Goal: Obtain resource: Download file/media

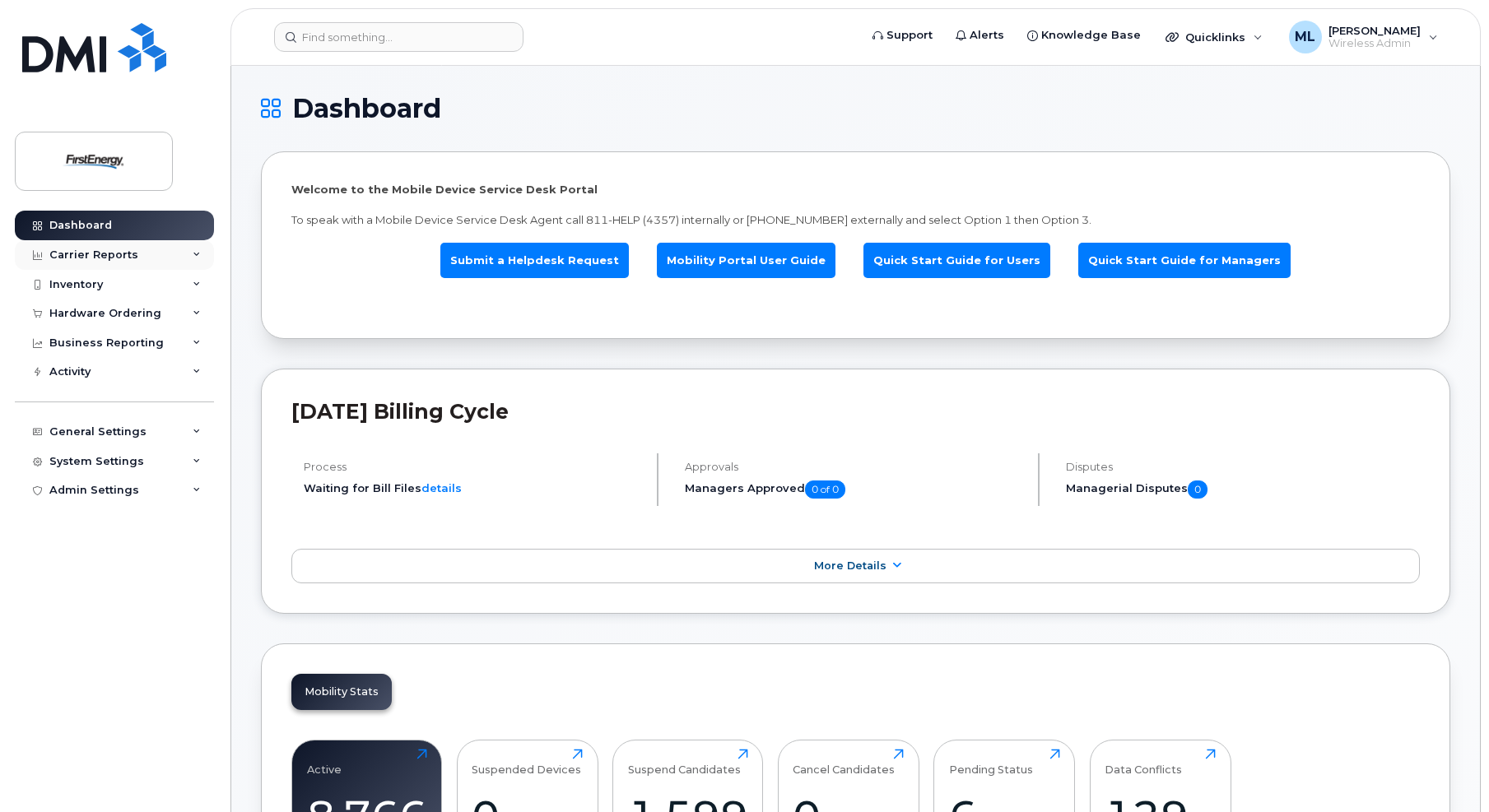
click at [78, 257] on div "Carrier Reports" at bounding box center [94, 254] width 89 height 13
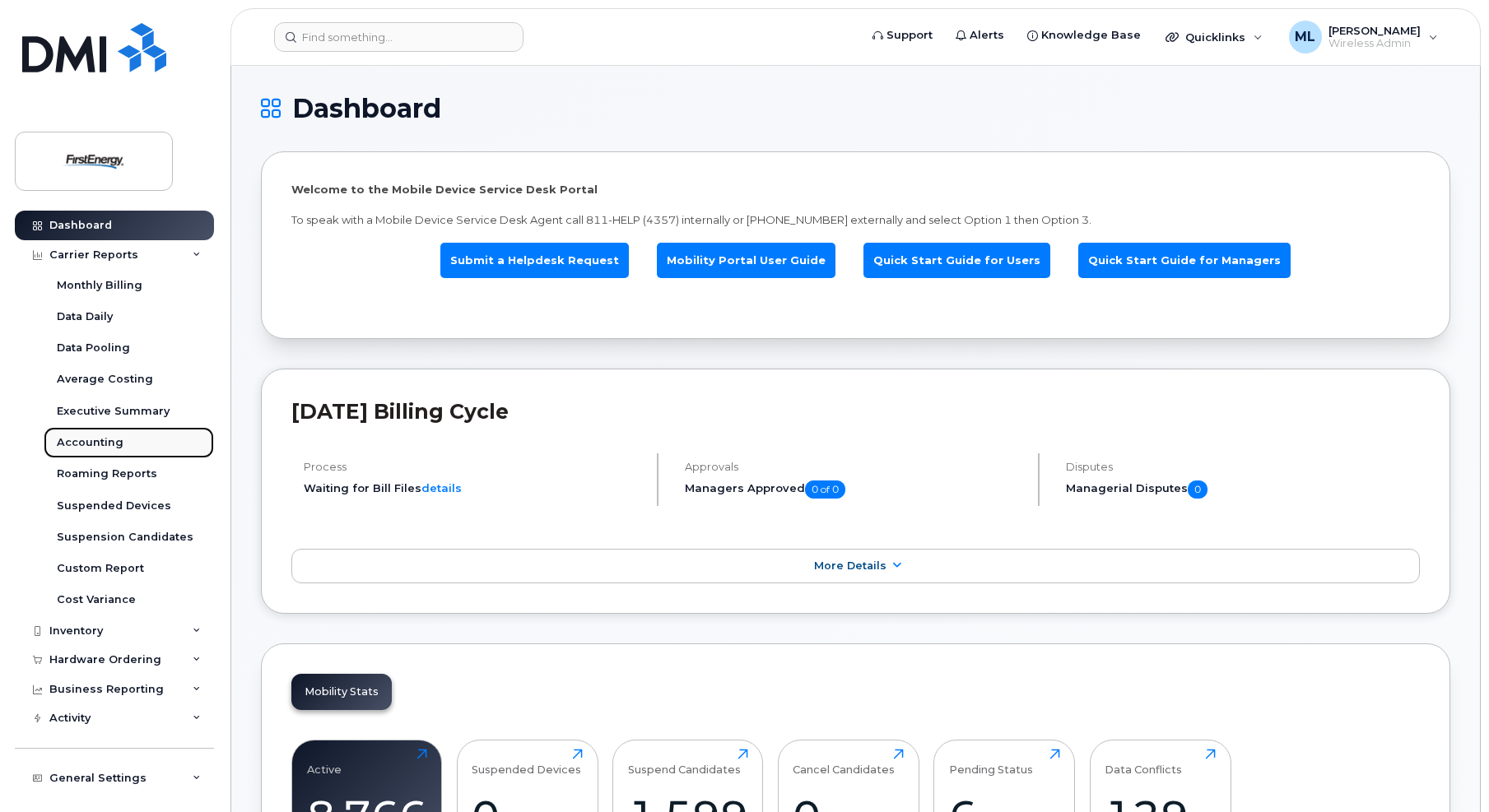
click at [81, 444] on div "Accounting" at bounding box center [90, 442] width 66 height 15
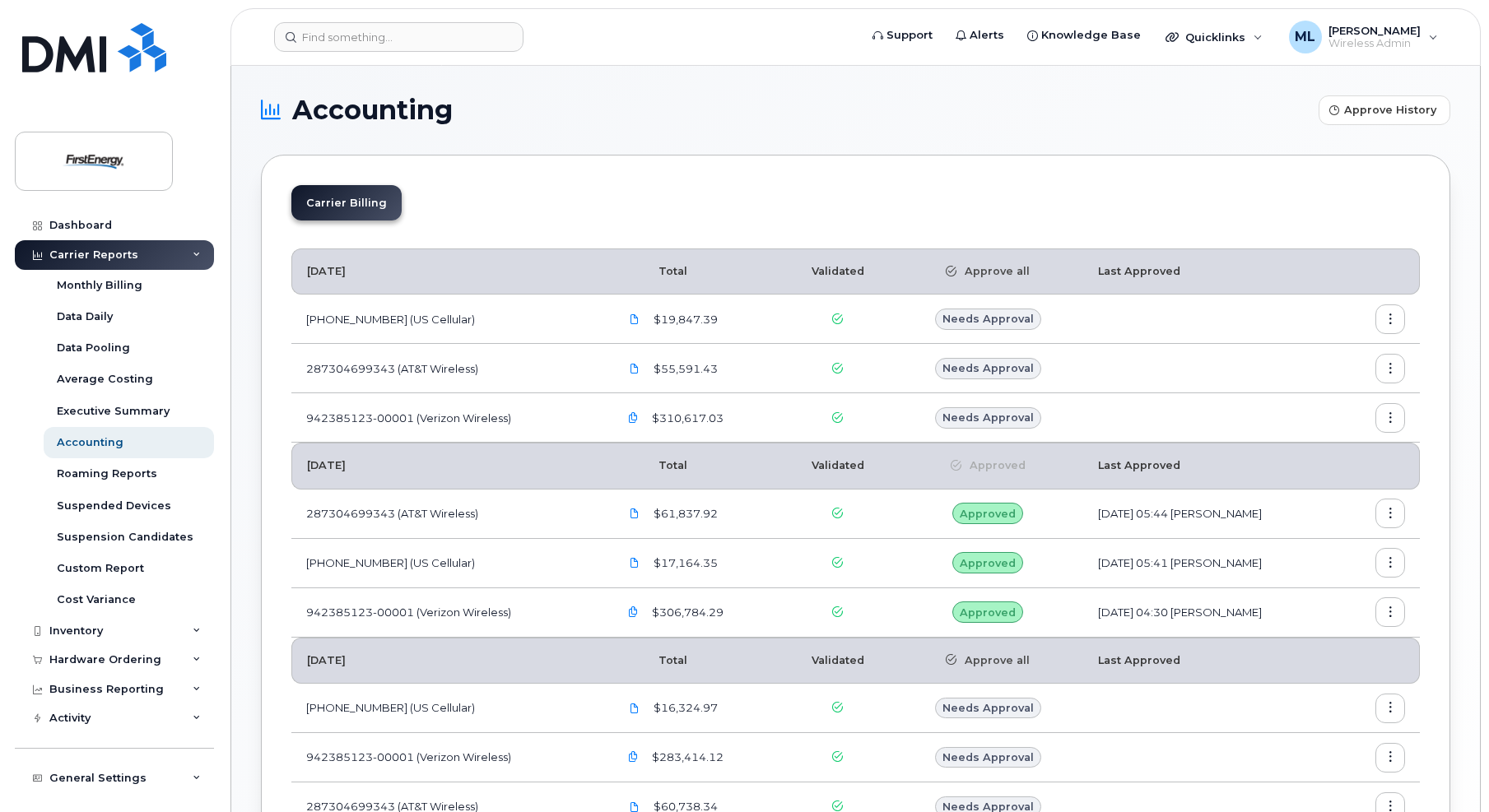
click at [1397, 319] on button "button" at bounding box center [1390, 319] width 30 height 30
click at [1328, 411] on span "Download" at bounding box center [1316, 417] width 65 height 15
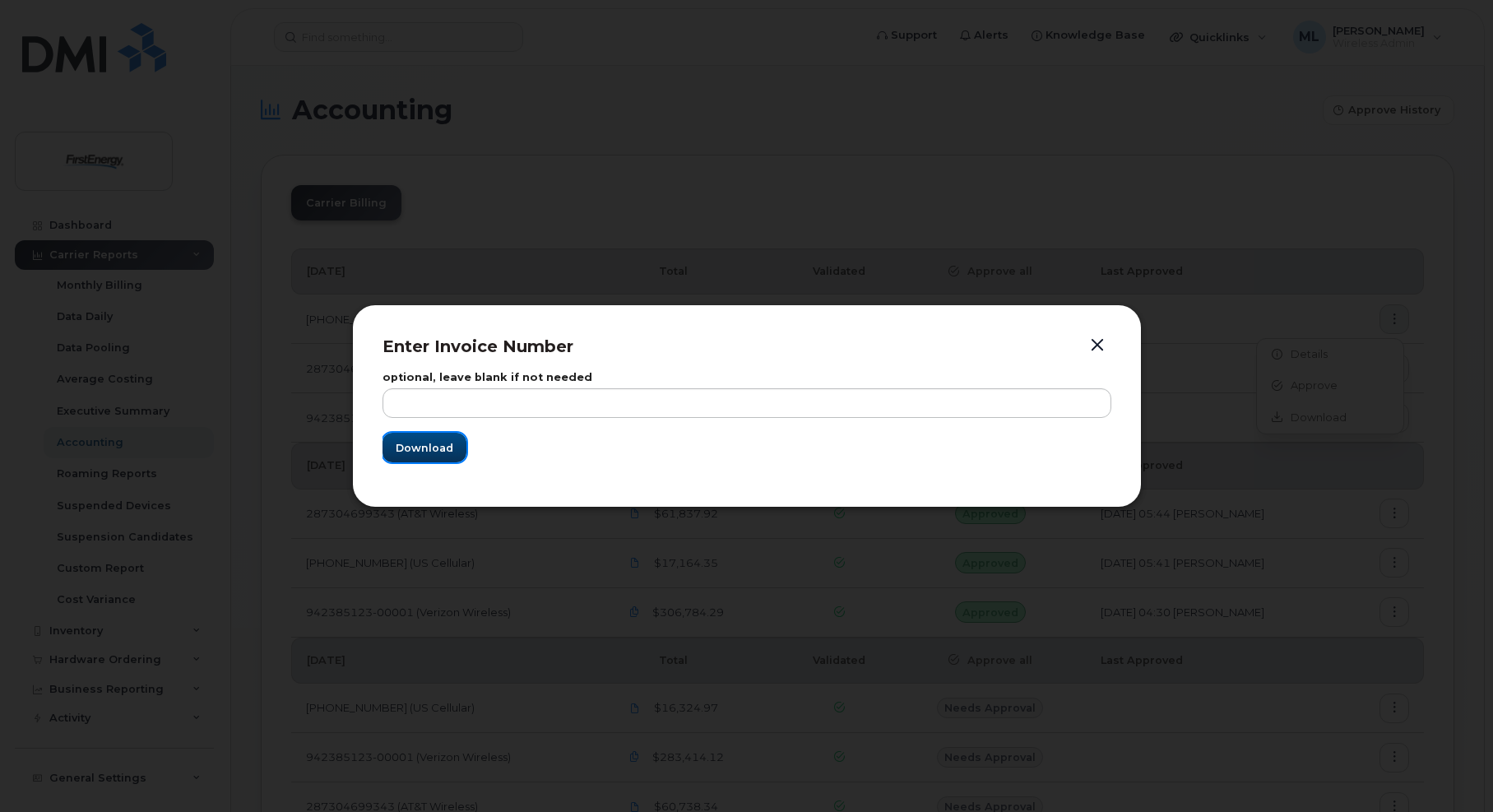
click at [433, 448] on span "Download" at bounding box center [424, 448] width 58 height 16
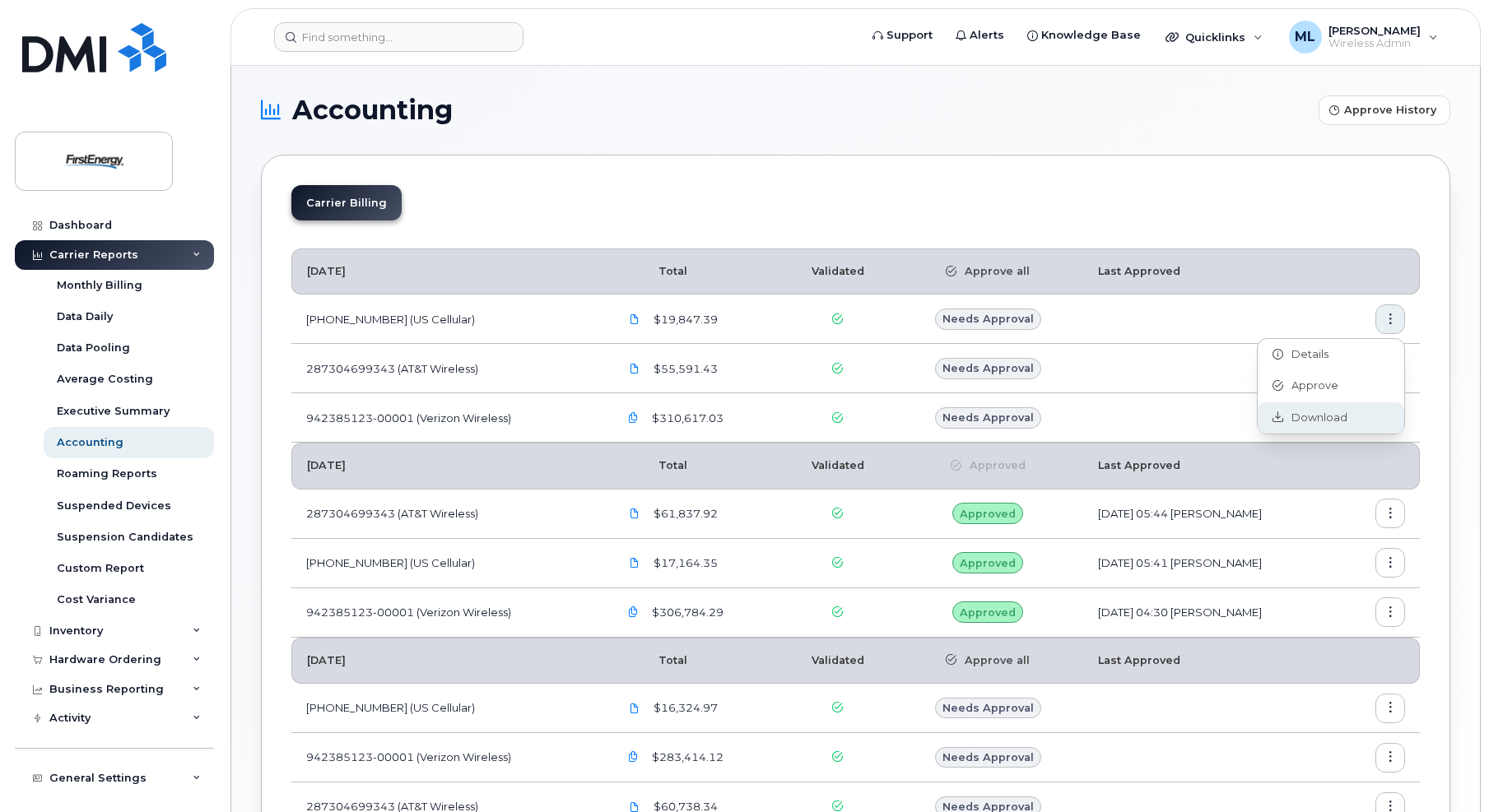
click at [1311, 415] on span "Download" at bounding box center [1316, 417] width 65 height 15
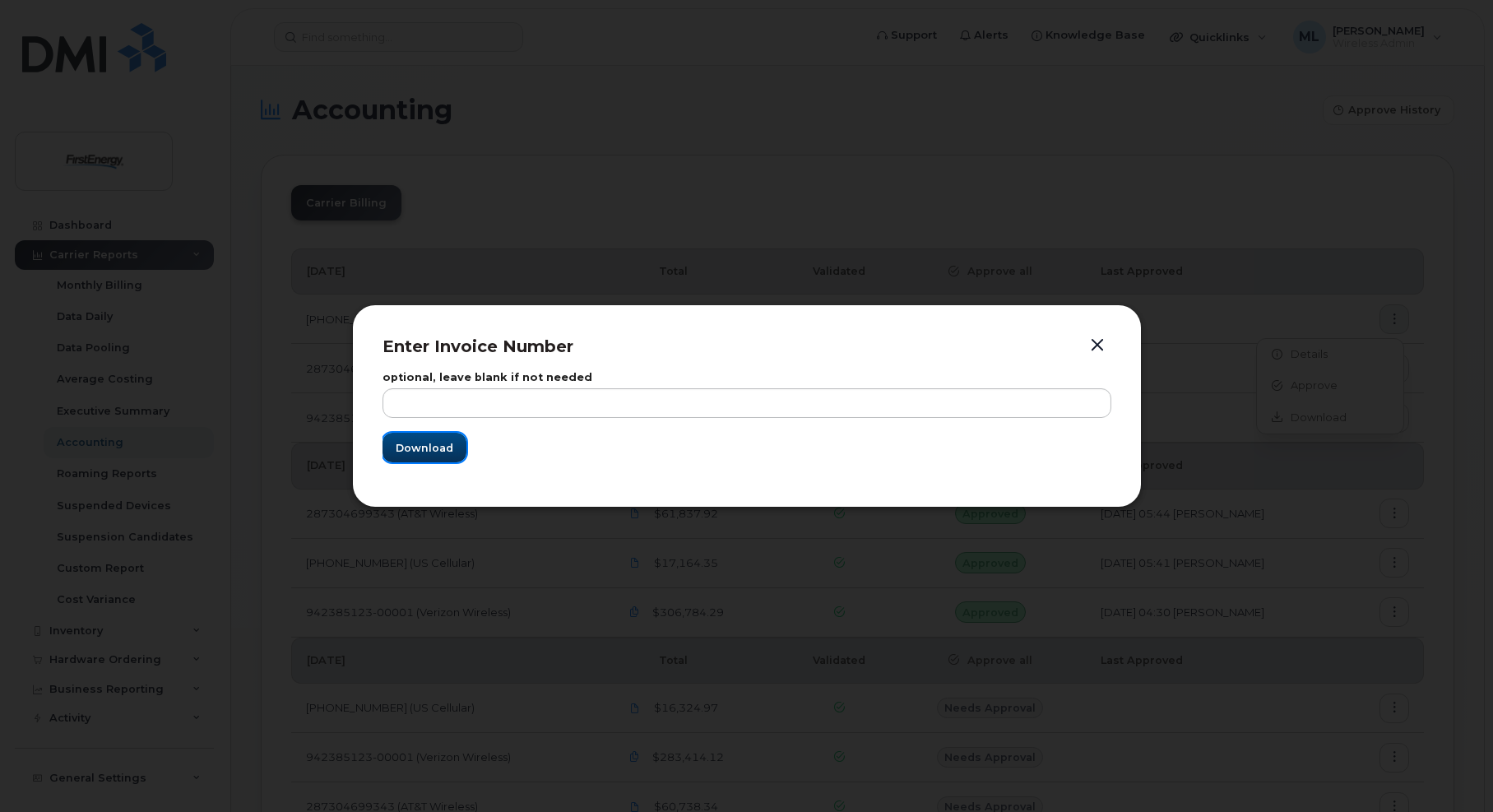
click at [448, 450] on span "Download" at bounding box center [424, 448] width 58 height 16
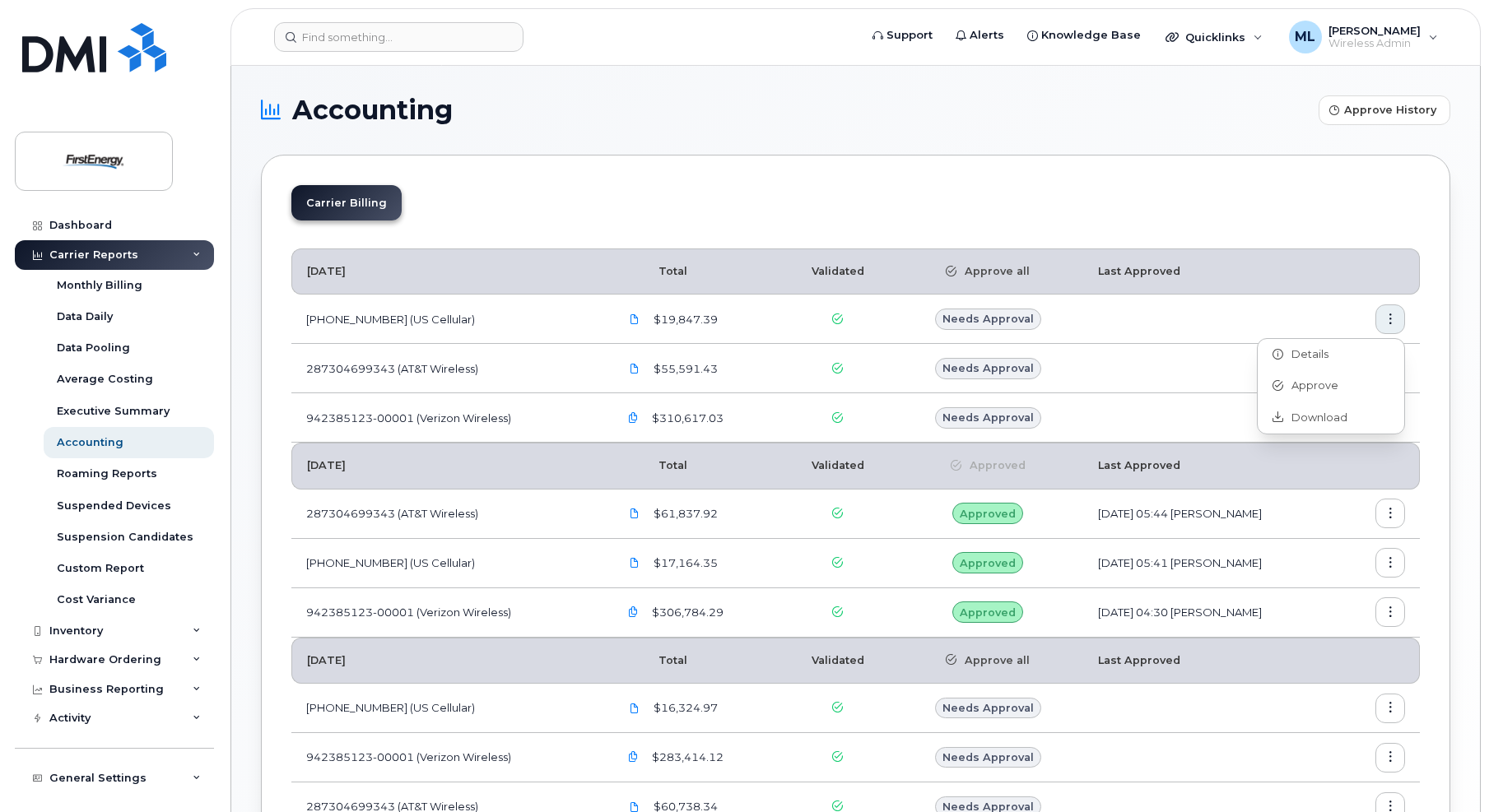
click at [823, 108] on h1 "Accounting" at bounding box center [785, 110] width 1050 height 26
click at [1241, 182] on div "Carrier Billing [DATE] Total Validated Approve all Last Approved [PHONE_NUMBER]…" at bounding box center [855, 544] width 1189 height 780
click at [1390, 321] on icon "button" at bounding box center [1390, 320] width 10 height 10
click at [1323, 389] on span "Approve" at bounding box center [1310, 385] width 55 height 15
